Goal: Navigation & Orientation: Find specific page/section

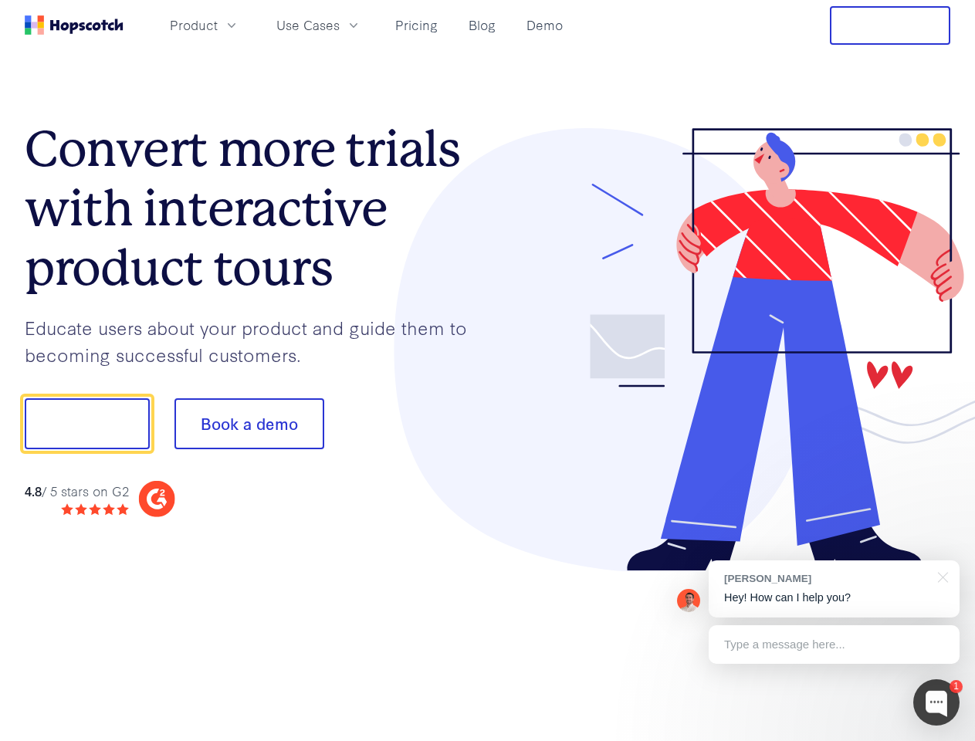
click at [488, 371] on div at bounding box center [719, 350] width 463 height 444
click at [218, 25] on span "Product" at bounding box center [194, 24] width 48 height 19
click at [340, 25] on span "Use Cases" at bounding box center [307, 24] width 63 height 19
click at [890, 25] on button "Free Trial" at bounding box center [890, 25] width 120 height 39
click at [86, 424] on button "Show me!" at bounding box center [87, 423] width 125 height 51
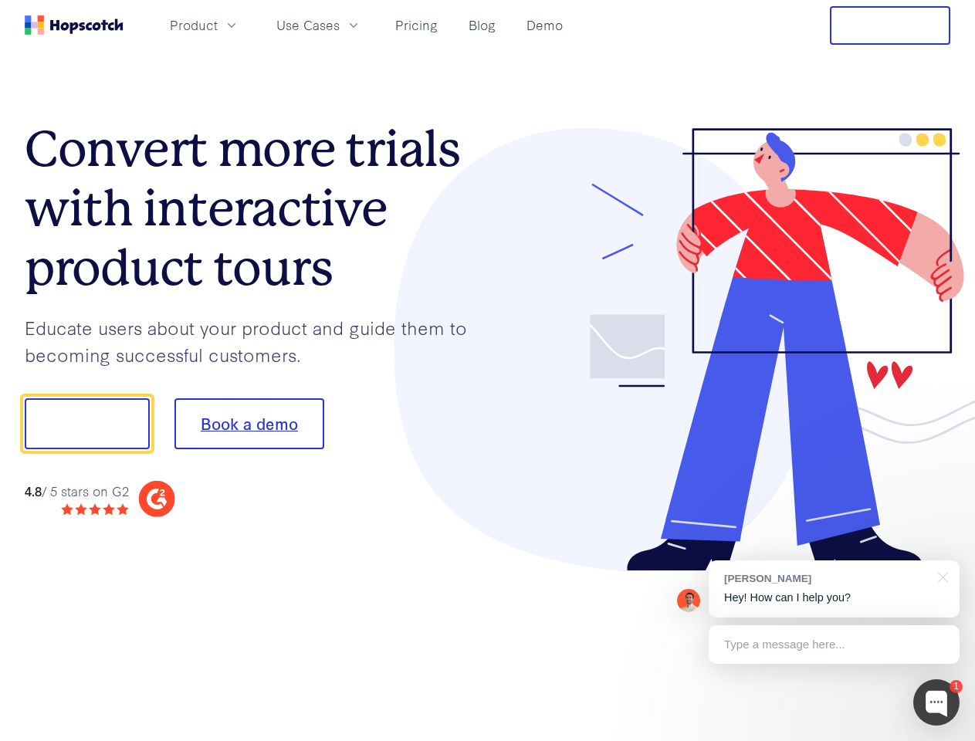
click at [249, 424] on button "Book a demo" at bounding box center [250, 423] width 150 height 51
click at [937, 703] on div at bounding box center [937, 703] width 46 height 46
click at [834, 589] on div "[PERSON_NAME] Hey! How can I help you?" at bounding box center [834, 589] width 251 height 57
click at [941, 576] on div at bounding box center [815, 525] width 290 height 308
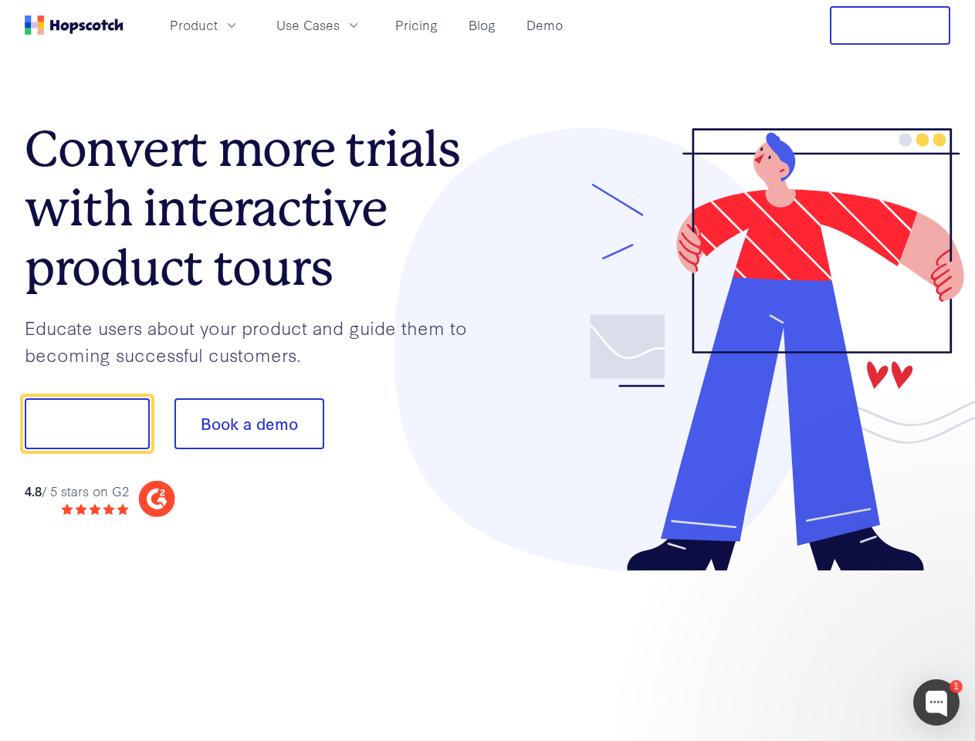
click at [834, 645] on div at bounding box center [815, 525] width 290 height 308
